Goal: Check status: Check status

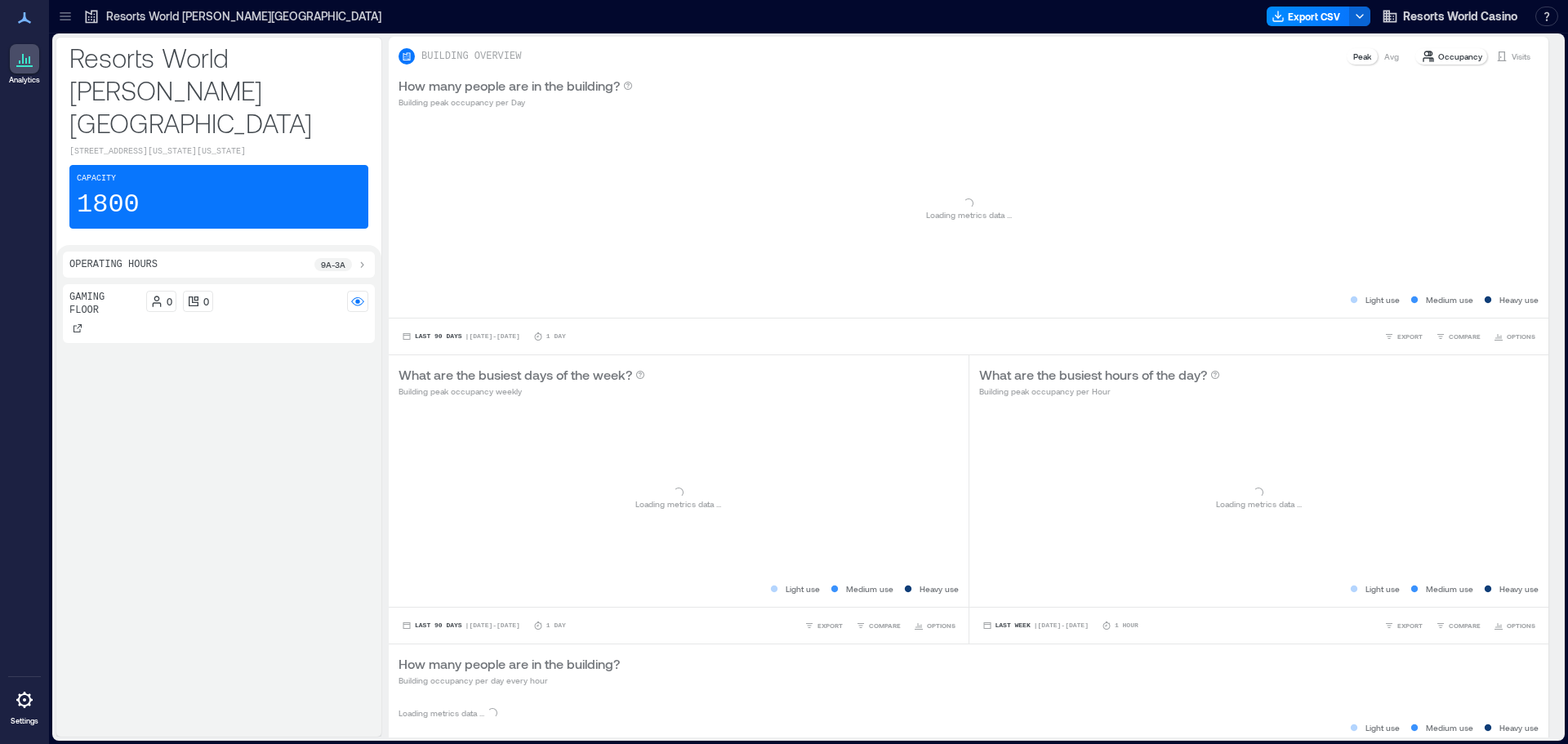
click at [154, 18] on p "Resorts World [PERSON_NAME][GEOGRAPHIC_DATA]" at bounding box center [243, 16] width 275 height 16
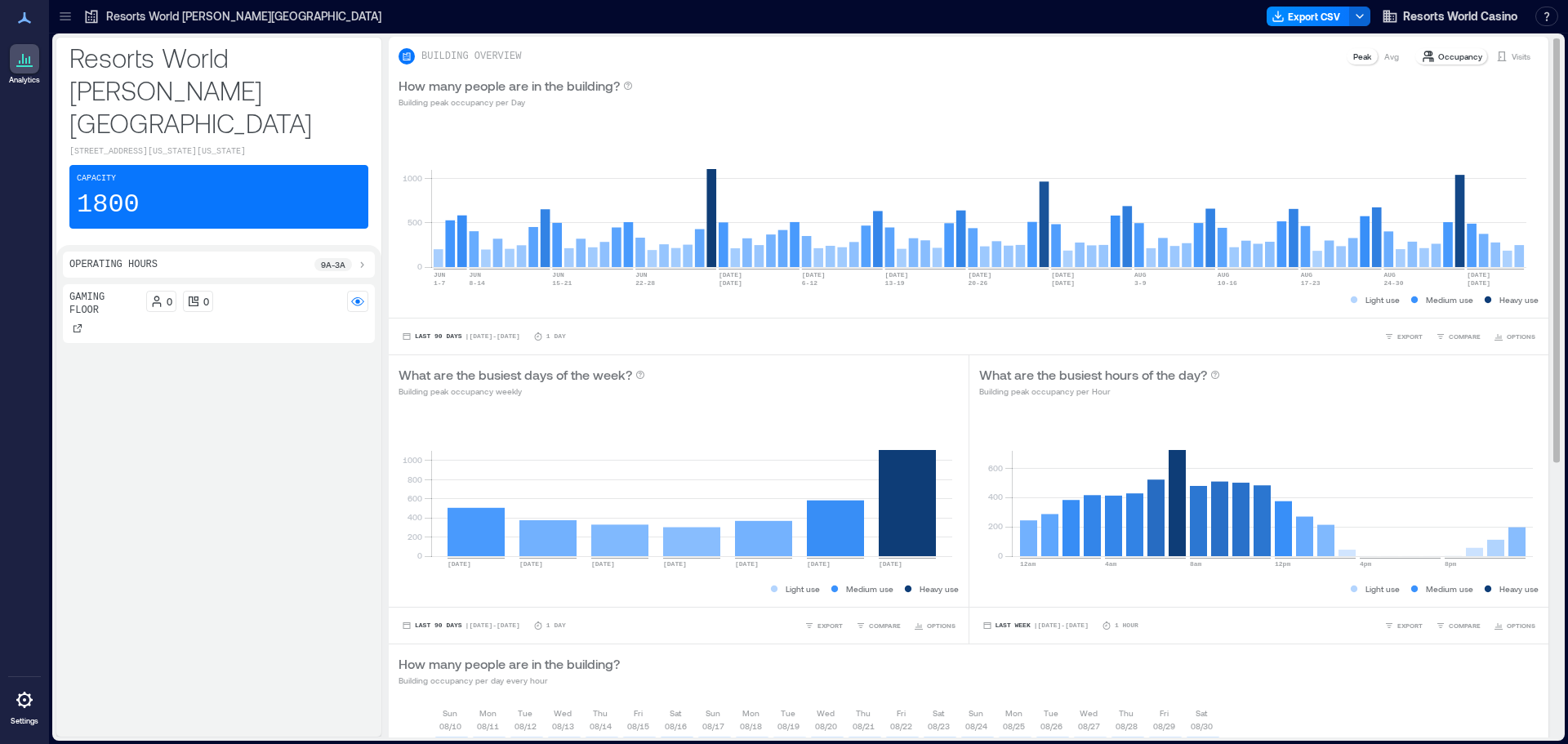
click at [1512, 56] on p "Visits" at bounding box center [1521, 57] width 19 height 13
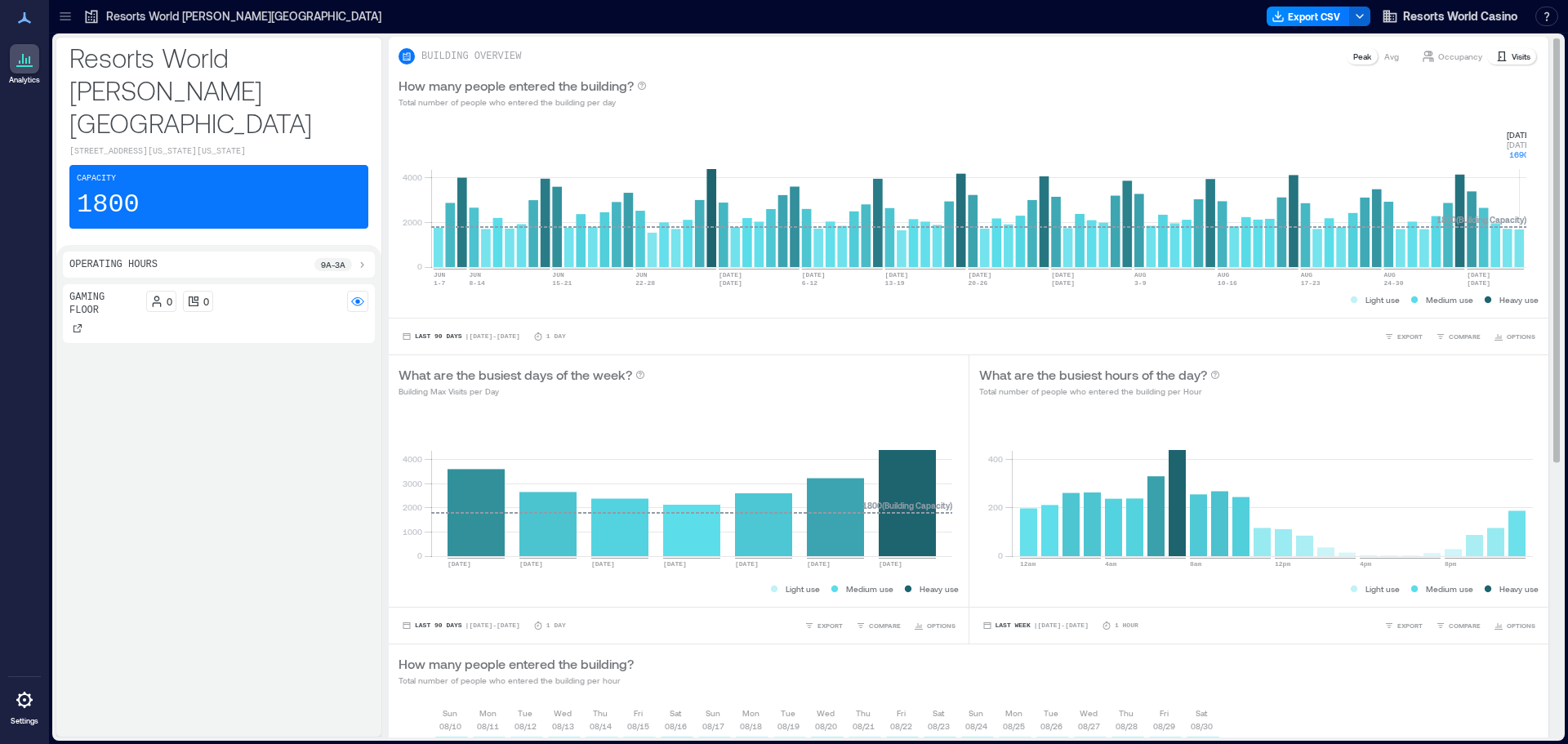
click at [1520, 245] on rect at bounding box center [979, 197] width 1095 height 139
click at [1524, 158] on div "0 2000 4000 [DATE]-[DATE] [DATE]-[DATE] [DATE]-[DATE] JUN [DATE]-[DATE] [DATE] …" at bounding box center [969, 217] width 1159 height 199
copy icon "[DATE] [DATE] 1690"
